Goal: Find specific page/section: Find specific page/section

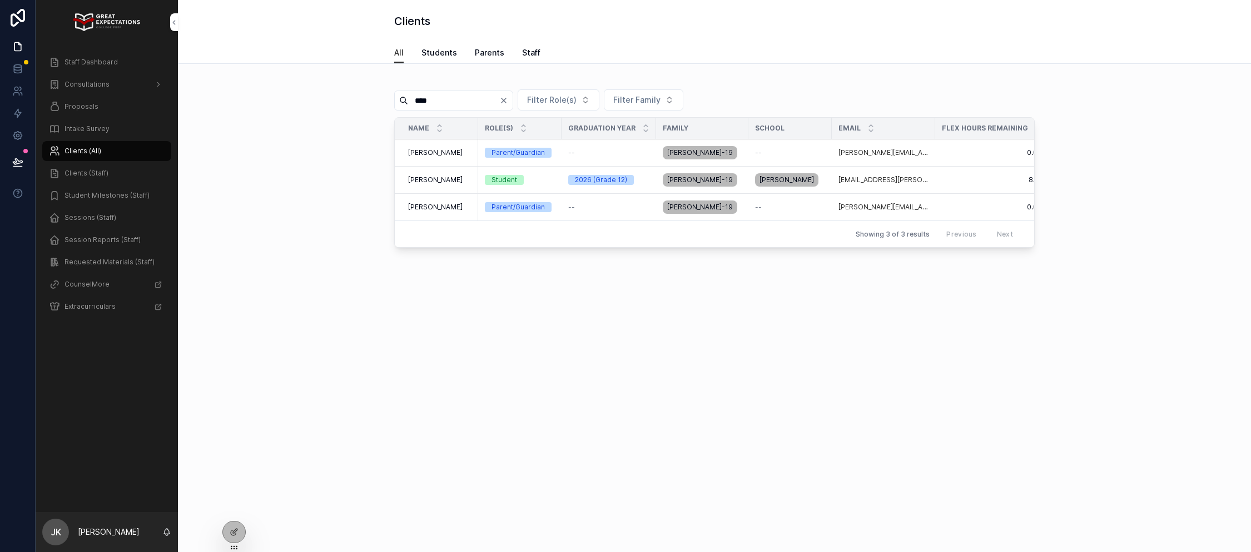
scroll to position [0, 227]
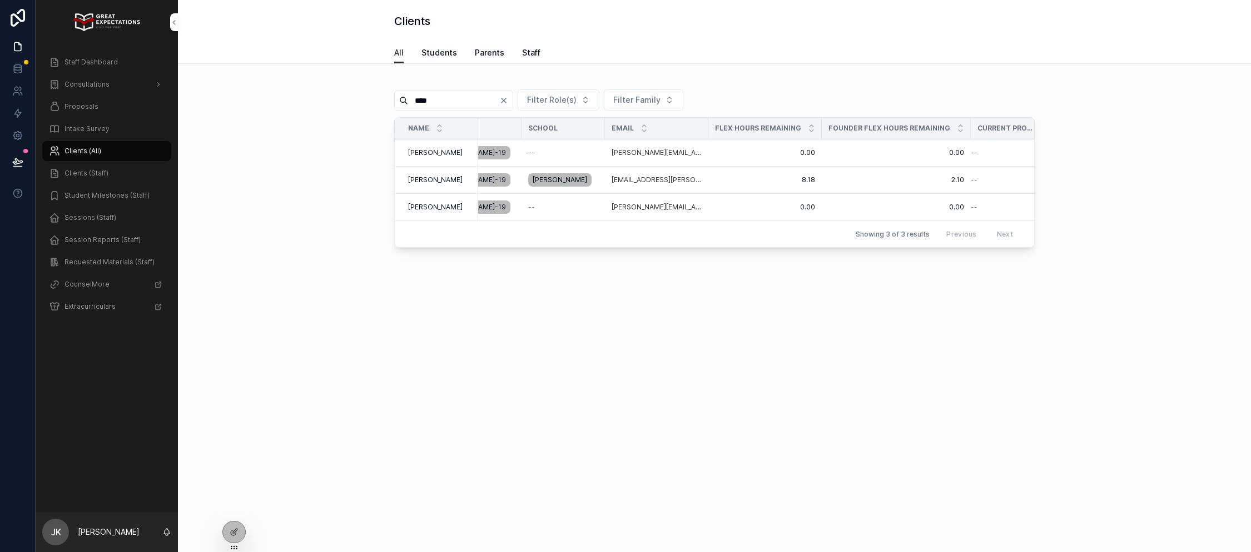
click at [71, 107] on span "Proposals" at bounding box center [81, 106] width 34 height 9
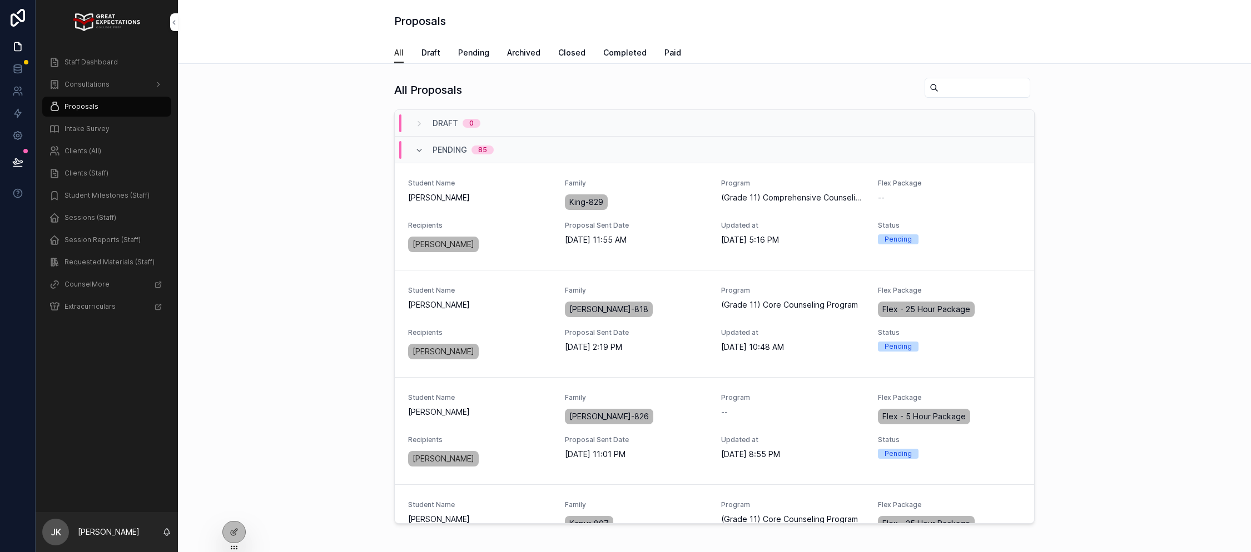
click at [425, 49] on span "Draft" at bounding box center [430, 52] width 19 height 11
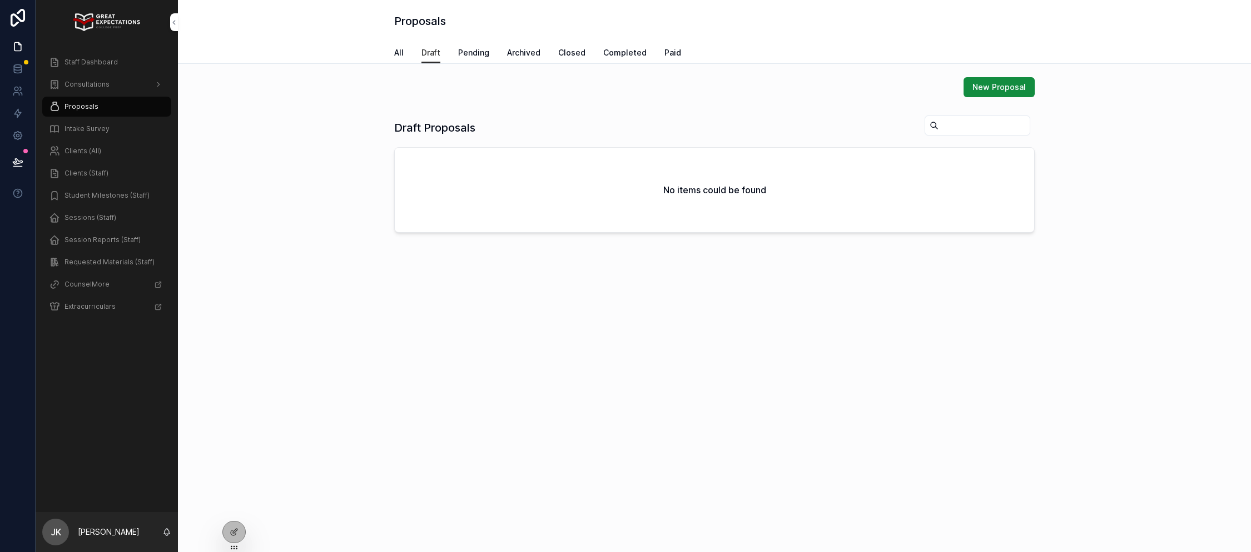
click at [461, 51] on span "Pending" at bounding box center [473, 52] width 31 height 11
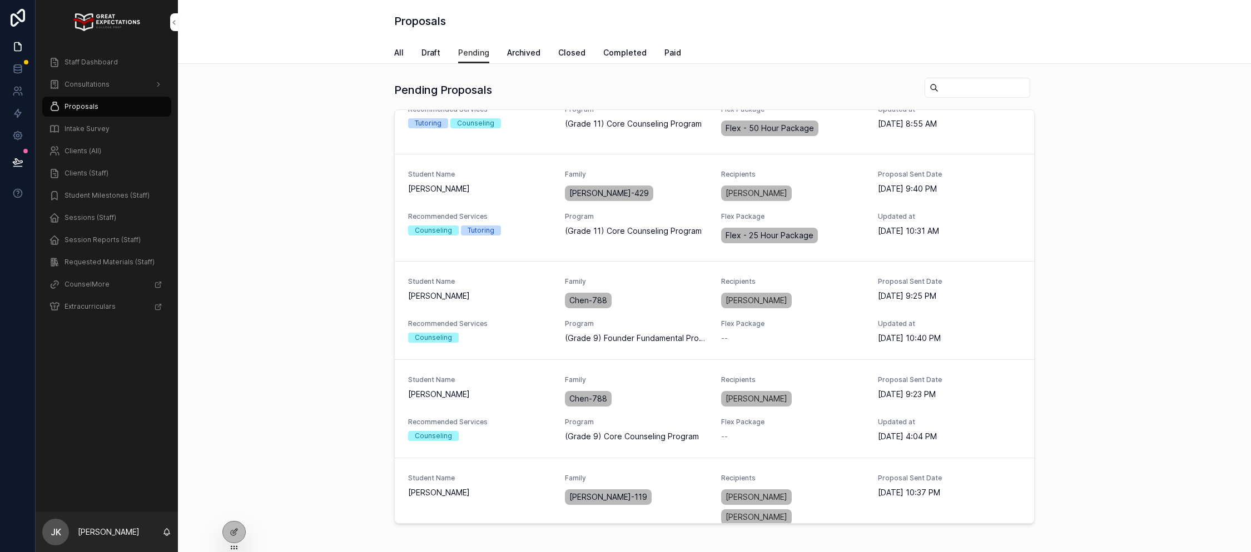
scroll to position [1099, 0]
click at [505, 309] on div "Student Name [PERSON_NAME]" at bounding box center [479, 294] width 143 height 33
click at [0, 0] on span "PREVIEW PROPOSAL" at bounding box center [0, 0] width 0 height 0
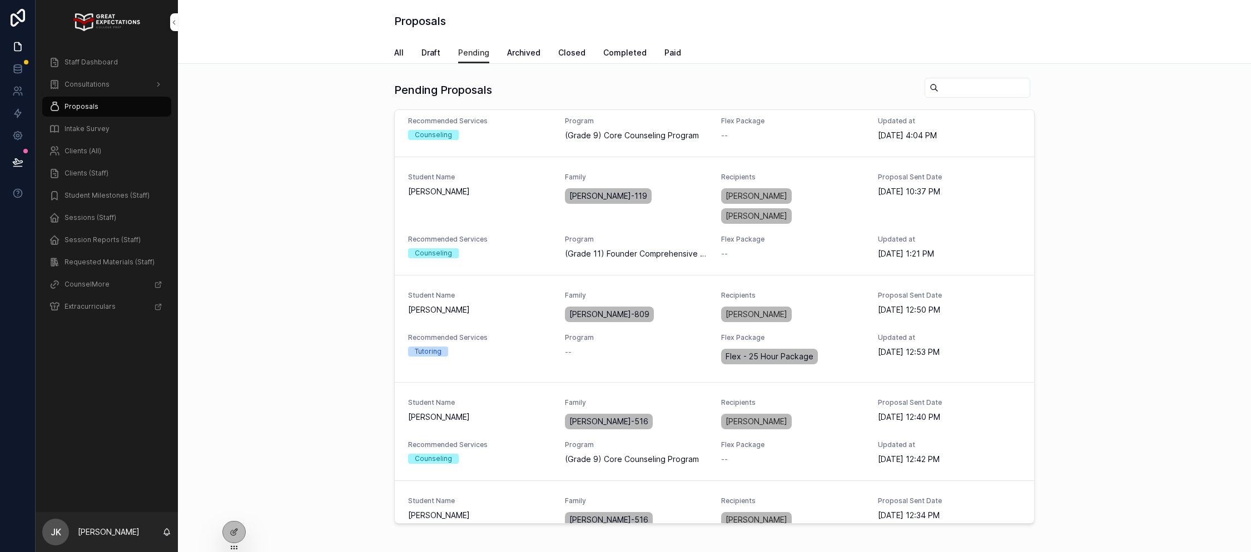
scroll to position [1407, 0]
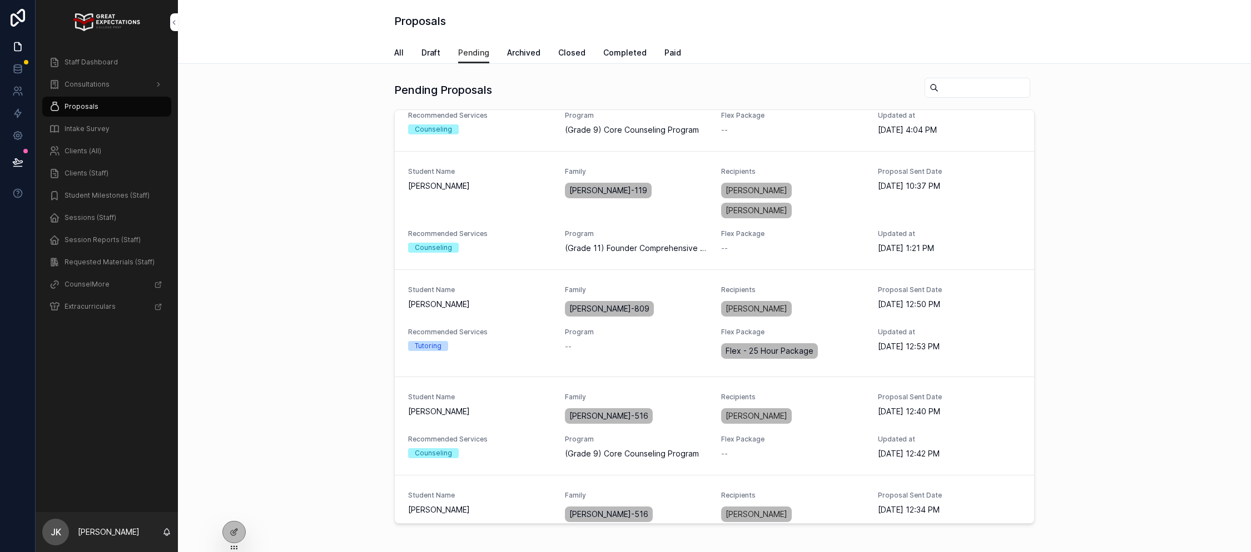
click at [0, 0] on span "PREVIEW PROPOSAL" at bounding box center [0, 0] width 0 height 0
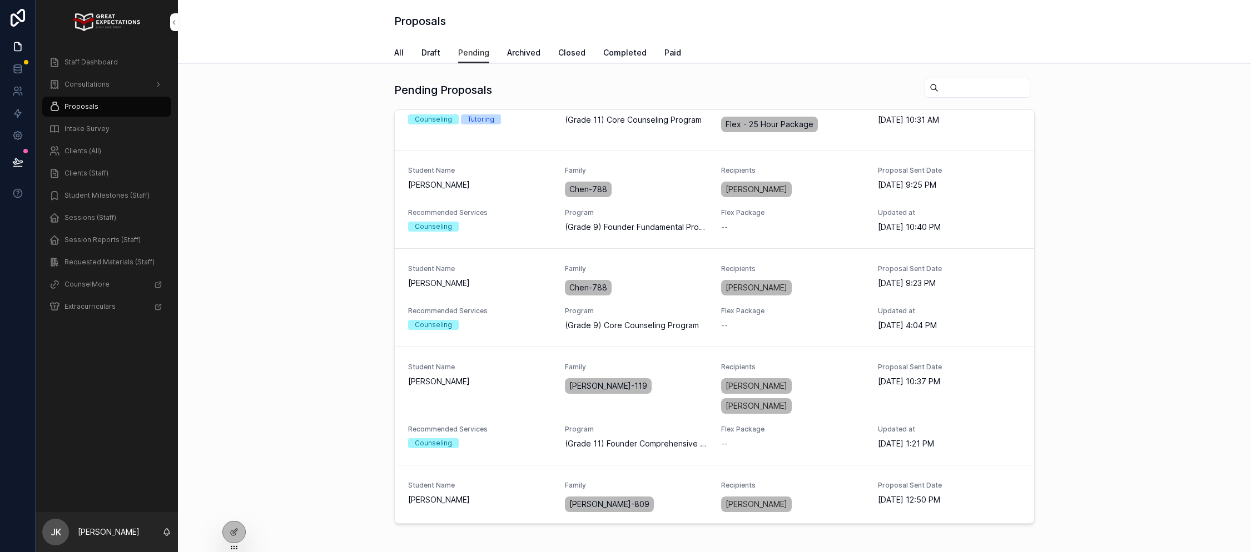
scroll to position [1217, 0]
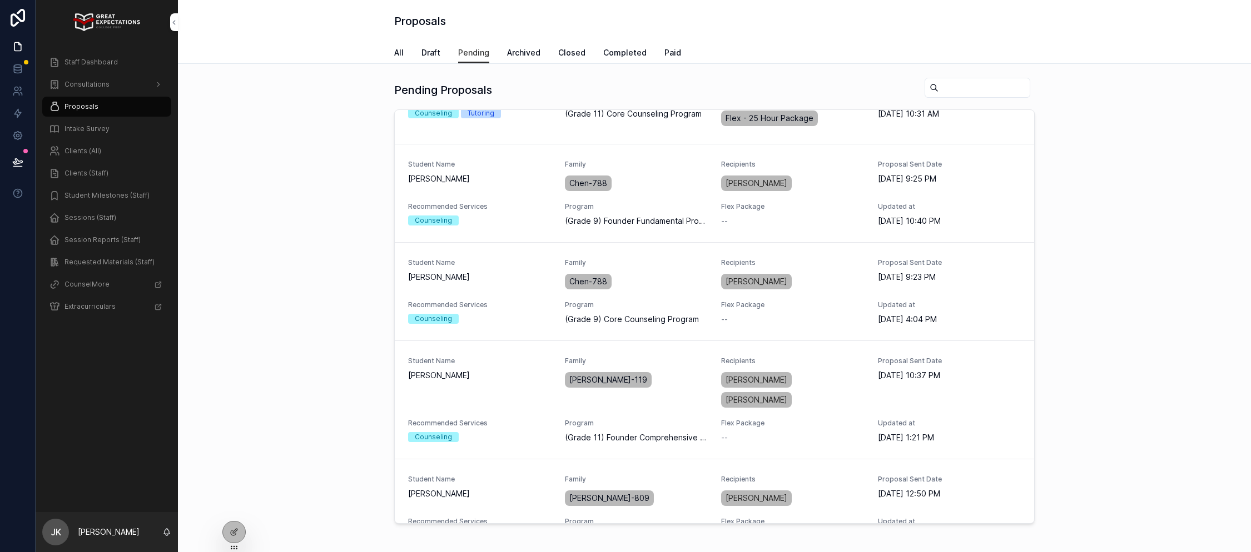
click at [0, 0] on button "PREVIEW PROPOSAL" at bounding box center [0, 0] width 0 height 0
